Goal: Task Accomplishment & Management: Use online tool/utility

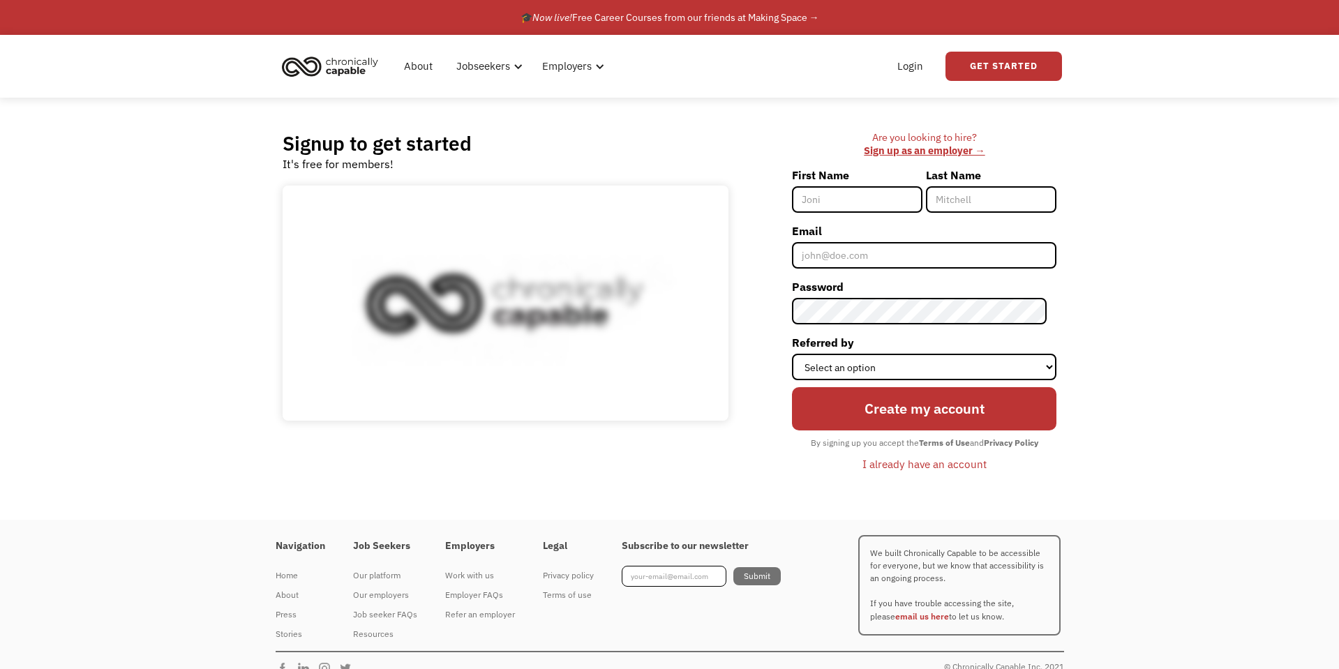
click at [882, 205] on input "First Name" at bounding box center [857, 199] width 131 height 27
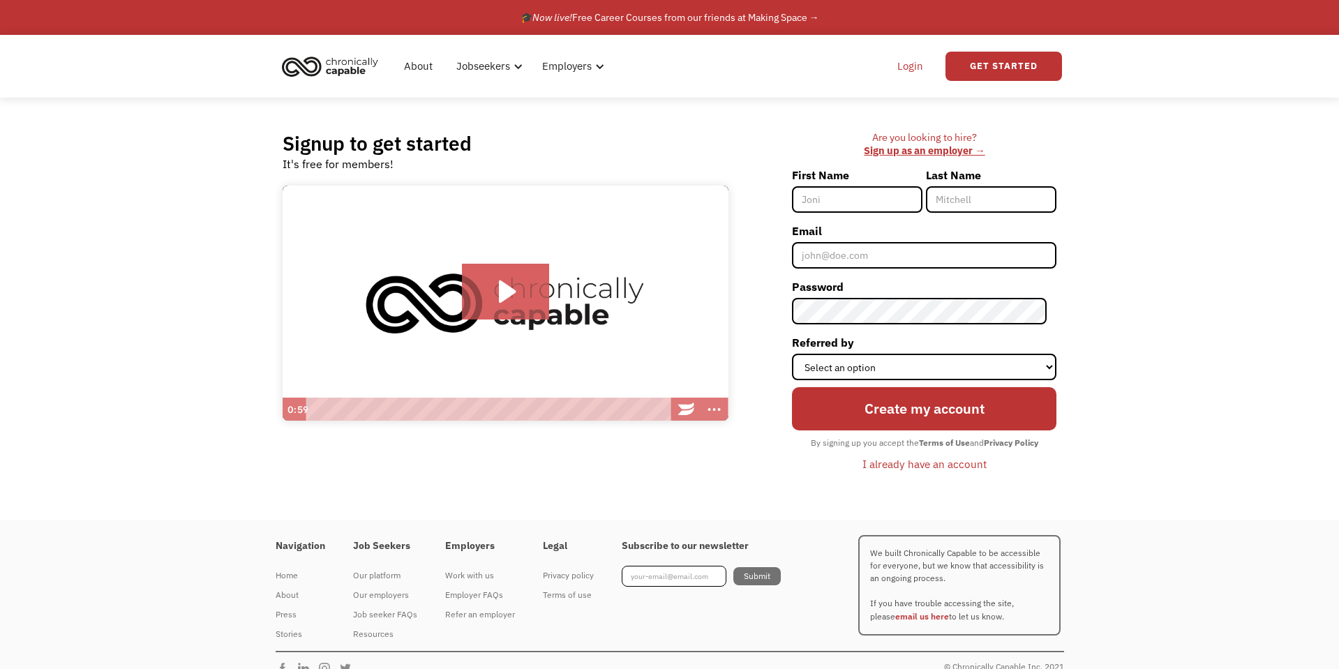
click at [914, 68] on link "Login" at bounding box center [910, 66] width 43 height 45
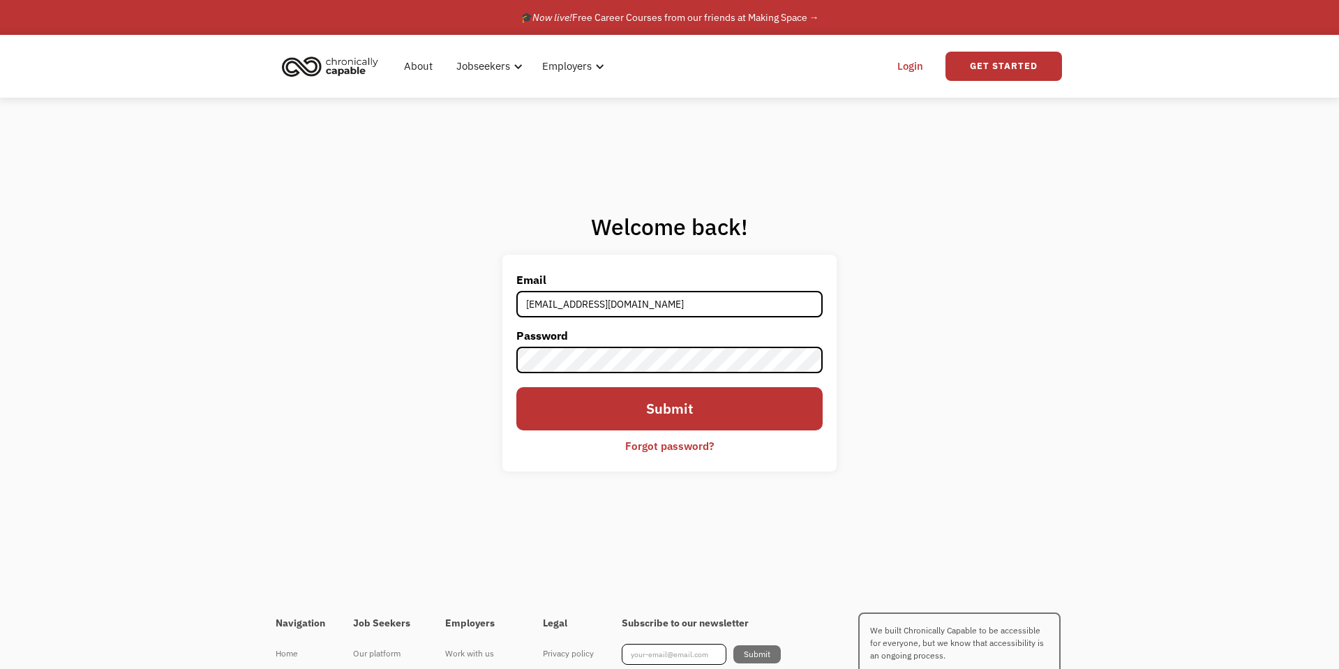
type input "[EMAIL_ADDRESS][DOMAIN_NAME]"
click at [625, 403] on input "Submit" at bounding box center [669, 408] width 307 height 43
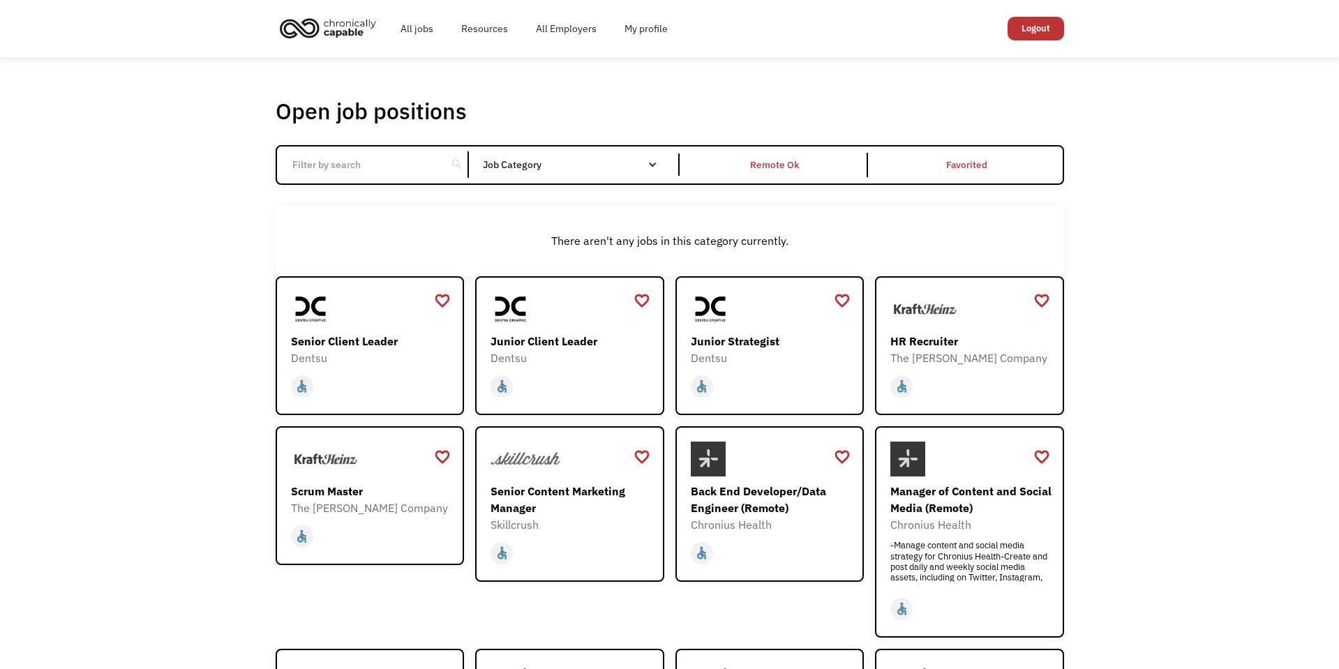
click at [1146, 277] on div "Open job positions You have X liked items Search search Filter by category Admi…" at bounding box center [669, 496] width 1339 height 879
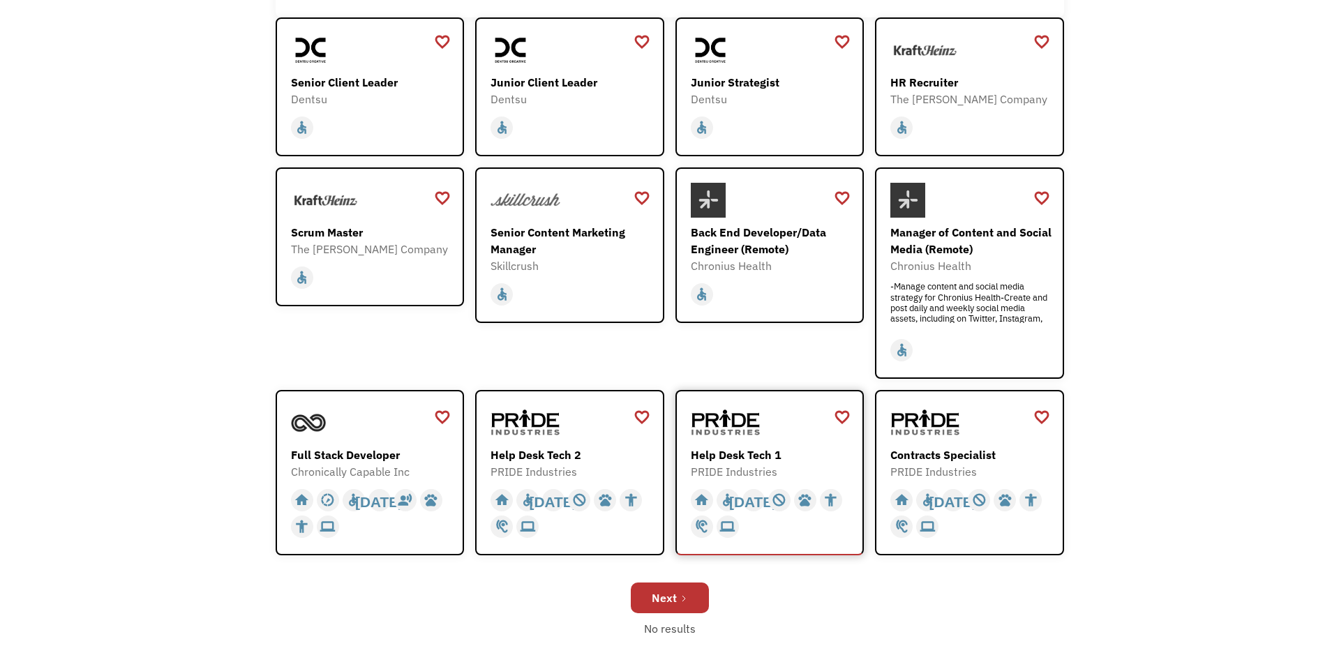
scroll to position [258, 0]
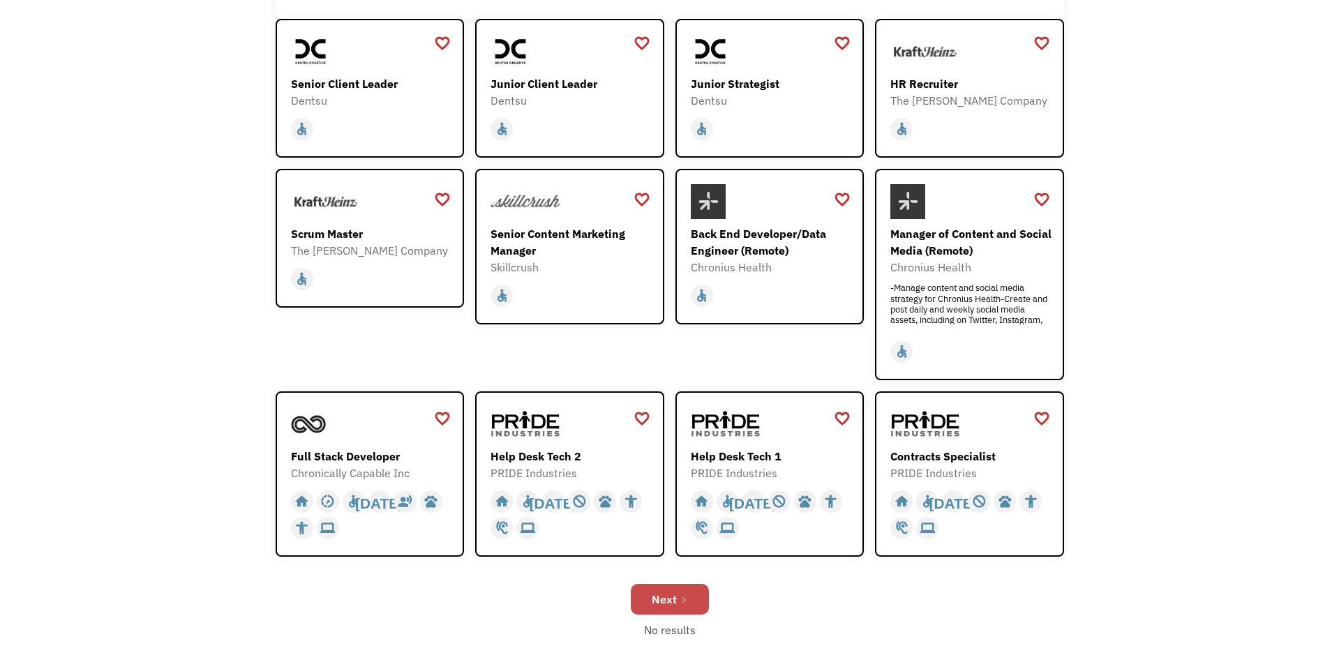
click at [671, 602] on div "Next" at bounding box center [664, 599] width 25 height 17
